Goal: Task Accomplishment & Management: Use online tool/utility

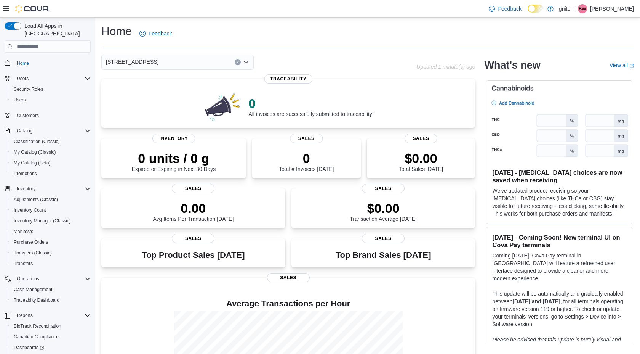
click at [154, 61] on span "[STREET_ADDRESS]" at bounding box center [132, 61] width 53 height 9
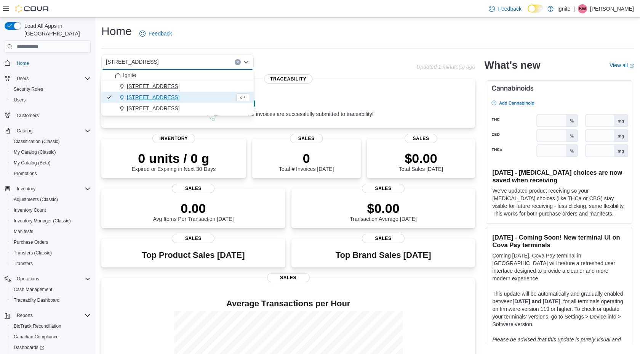
click at [137, 86] on span "[STREET_ADDRESS]" at bounding box center [153, 86] width 53 height 8
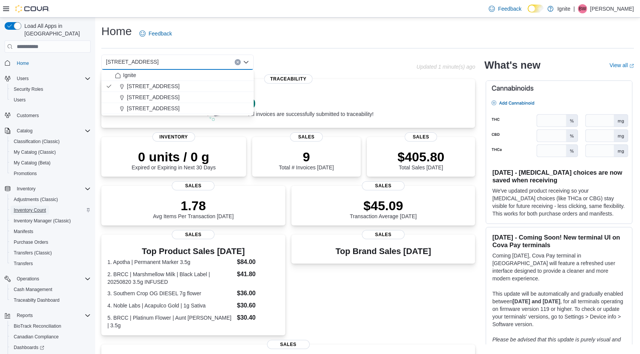
click at [32, 207] on span "Inventory Count" at bounding box center [30, 210] width 32 height 6
